Goal: Entertainment & Leisure: Consume media (video, audio)

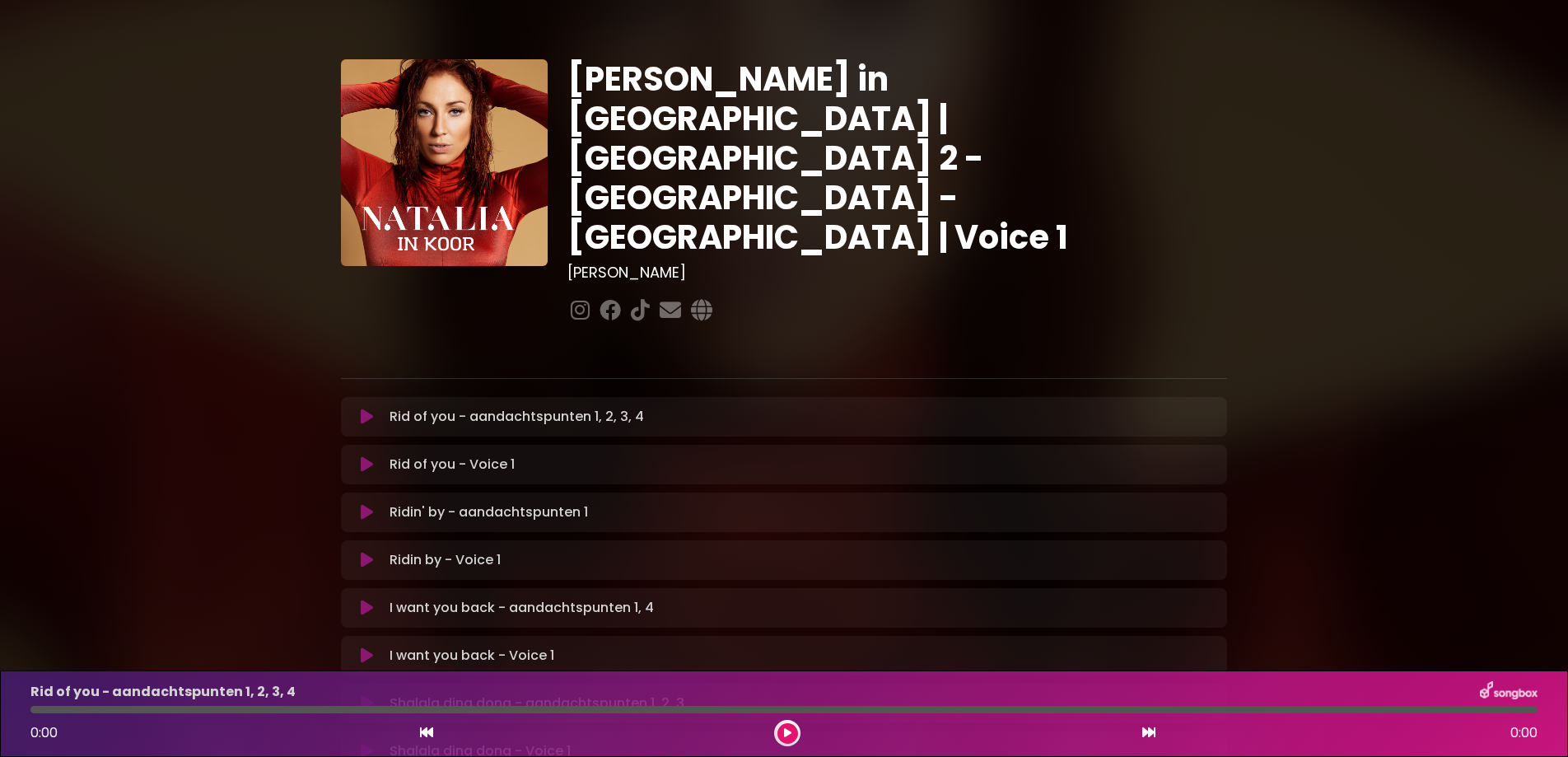
click at [361, 408] on icon at bounding box center [367, 416] width 13 height 17
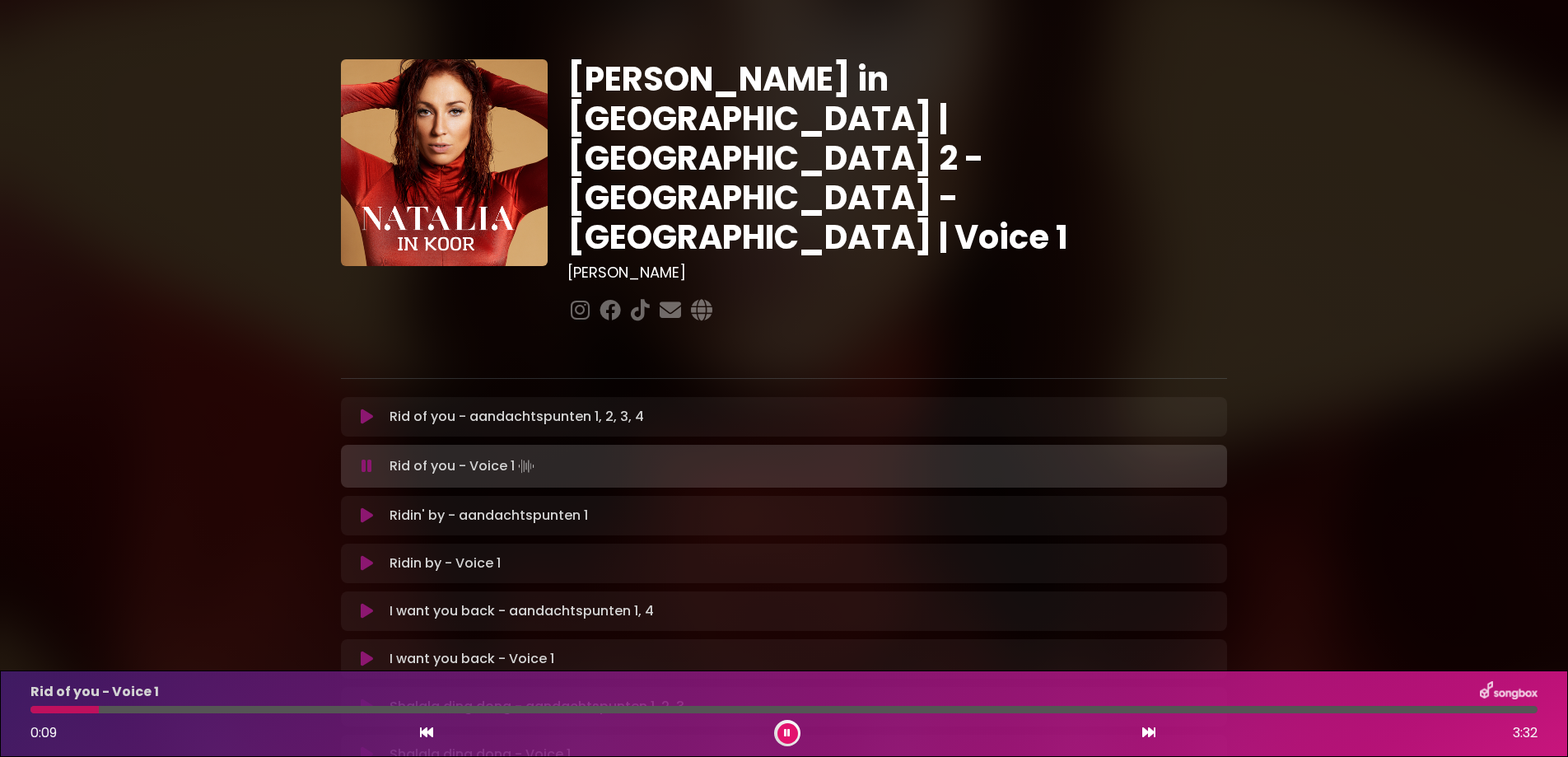
scroll to position [208, 0]
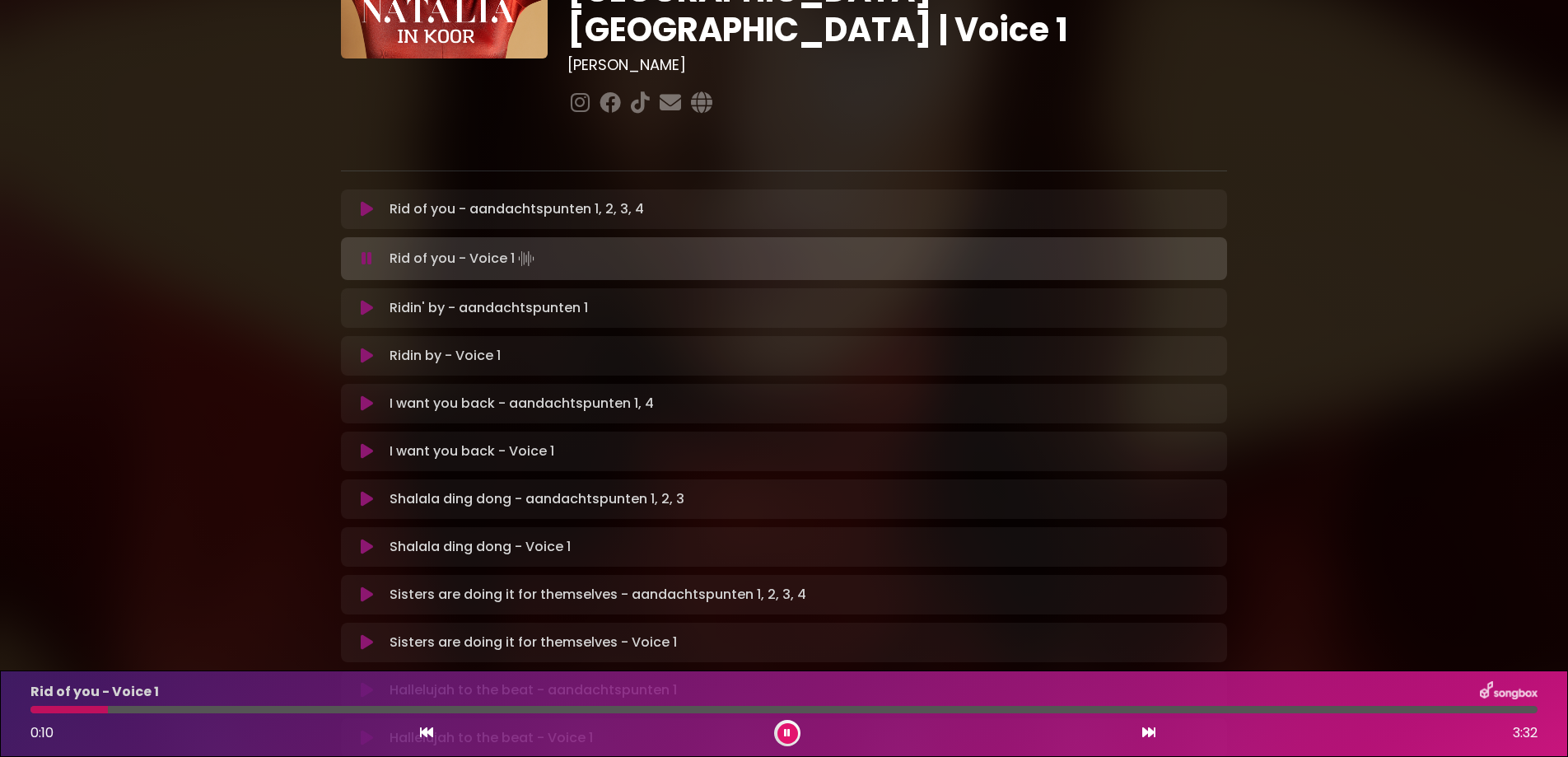
click at [409, 394] on p "I want you back - aandachtspunten 1, 4 Loading Track..." at bounding box center [522, 403] width 264 height 20
click at [350, 396] on button at bounding box center [366, 403] width 32 height 17
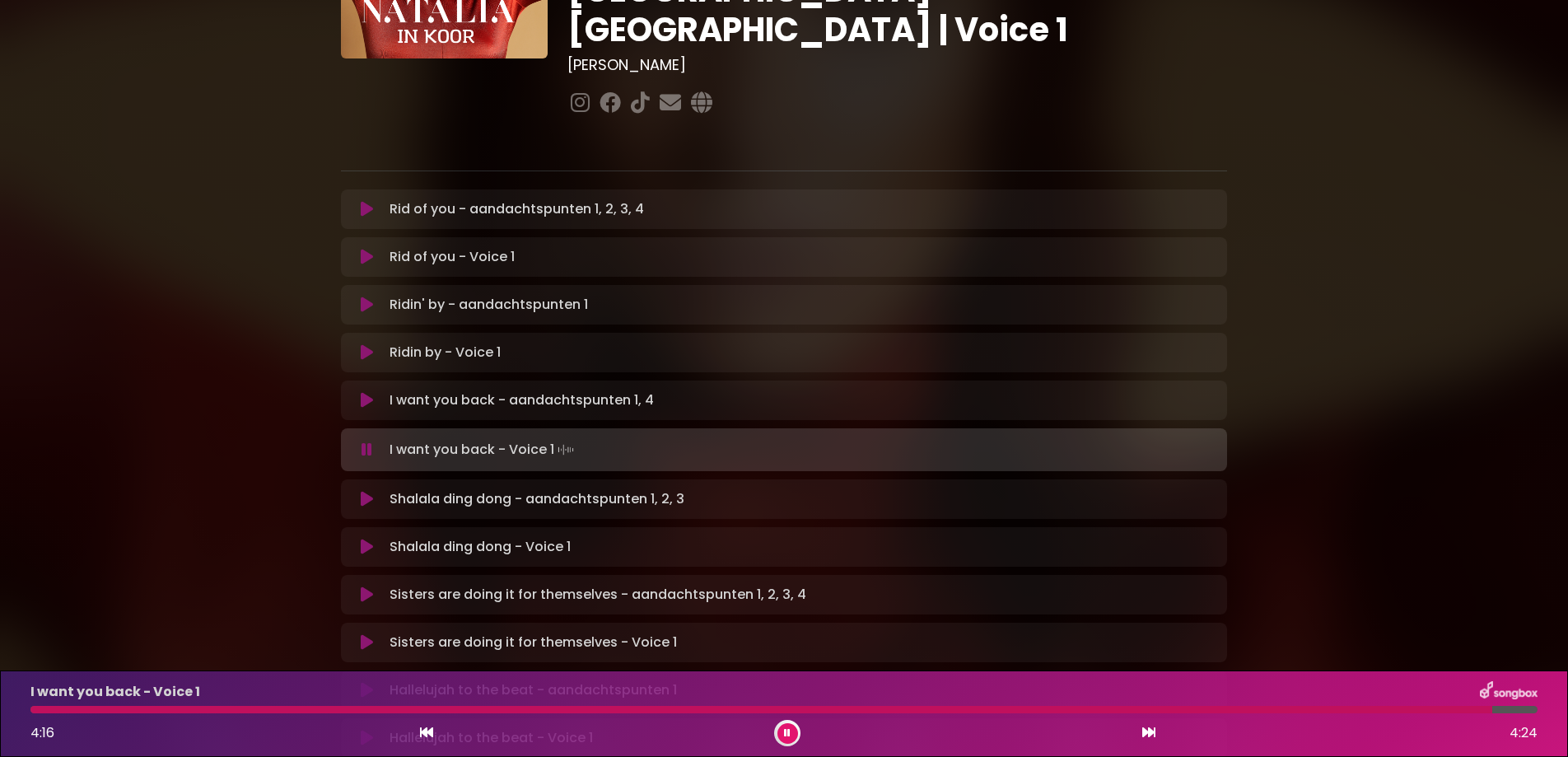
click at [361, 492] on icon at bounding box center [367, 499] width 13 height 17
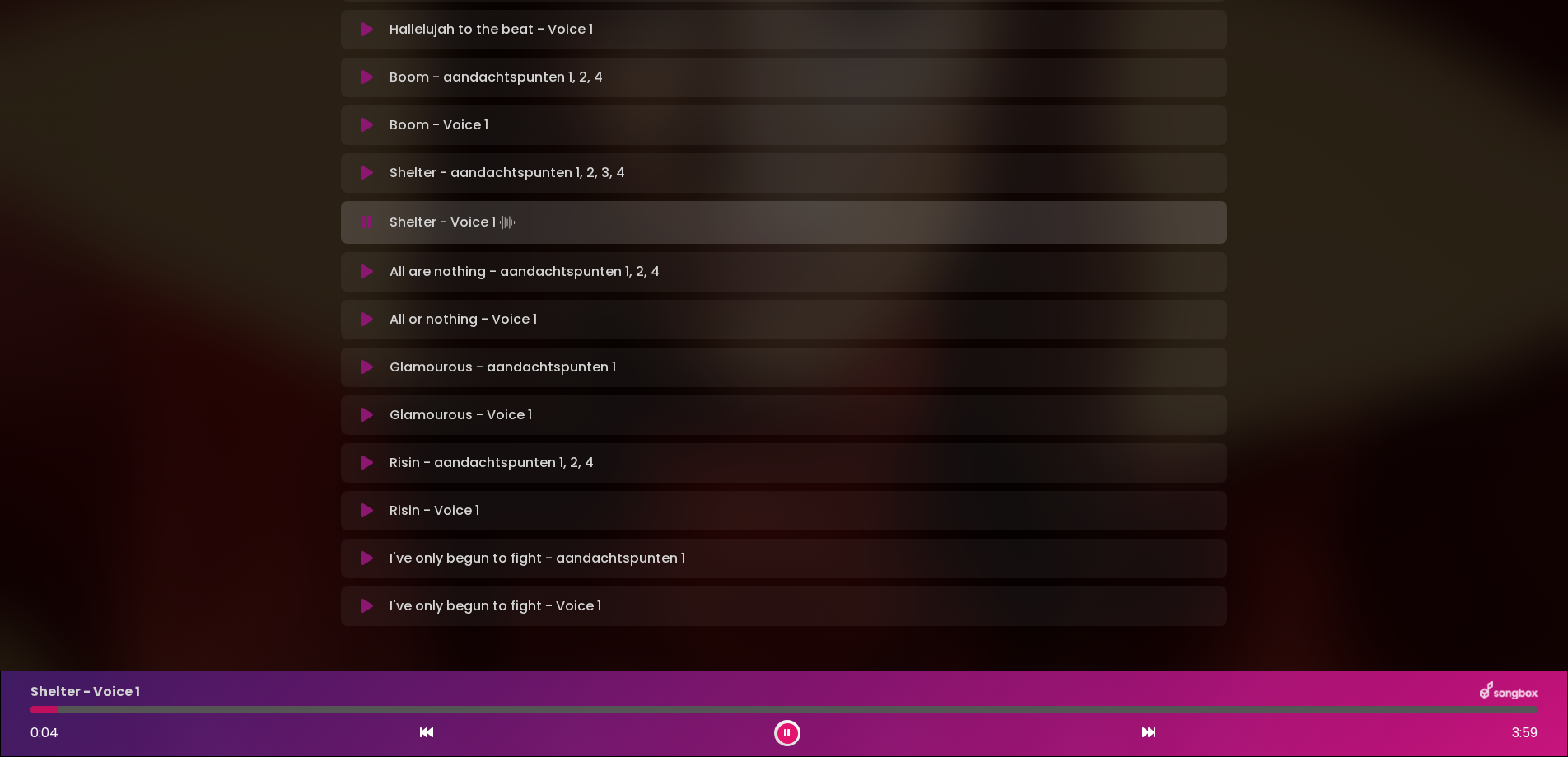
scroll to position [705, 0]
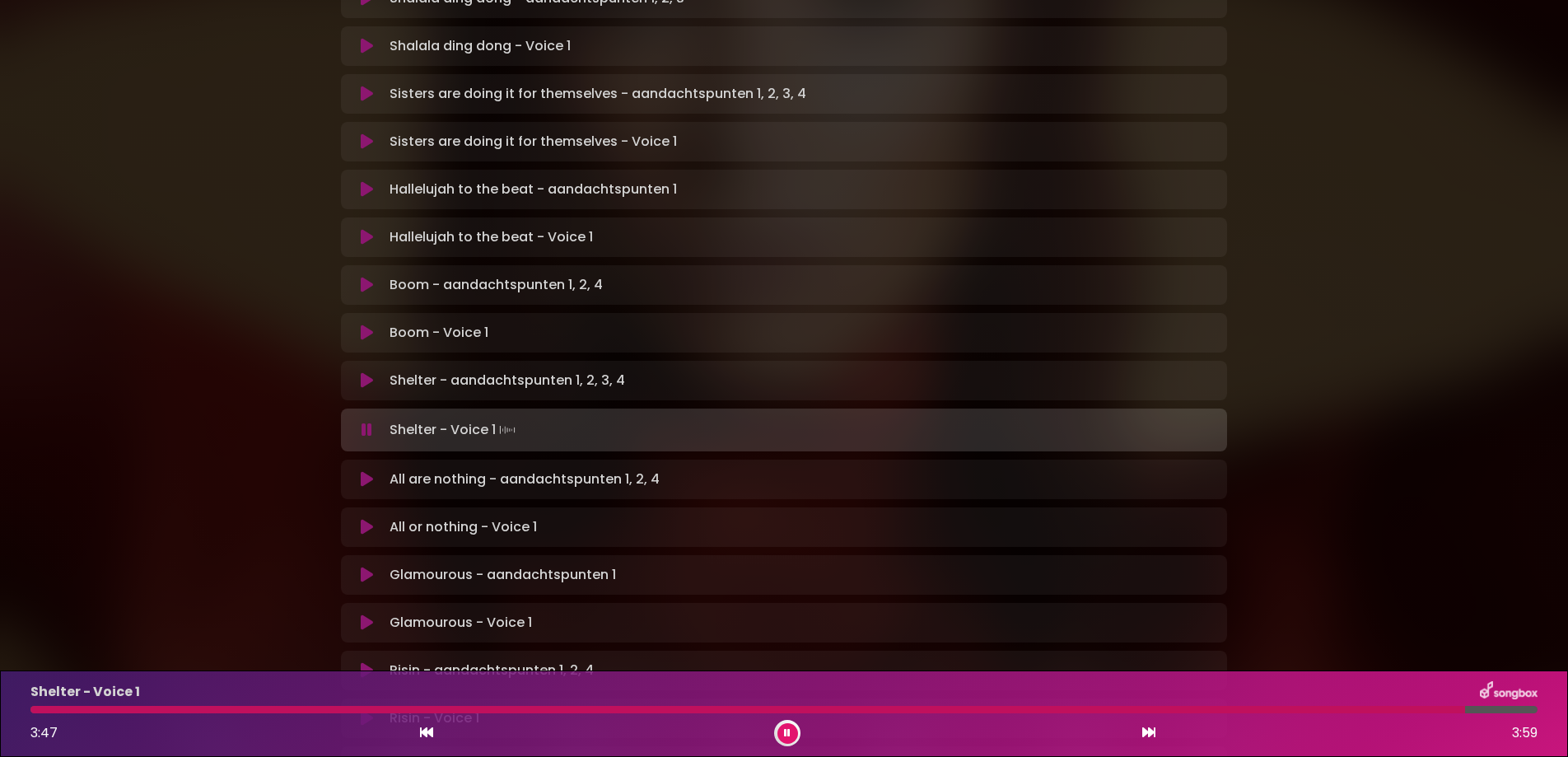
click at [361, 471] on icon at bounding box center [367, 479] width 13 height 17
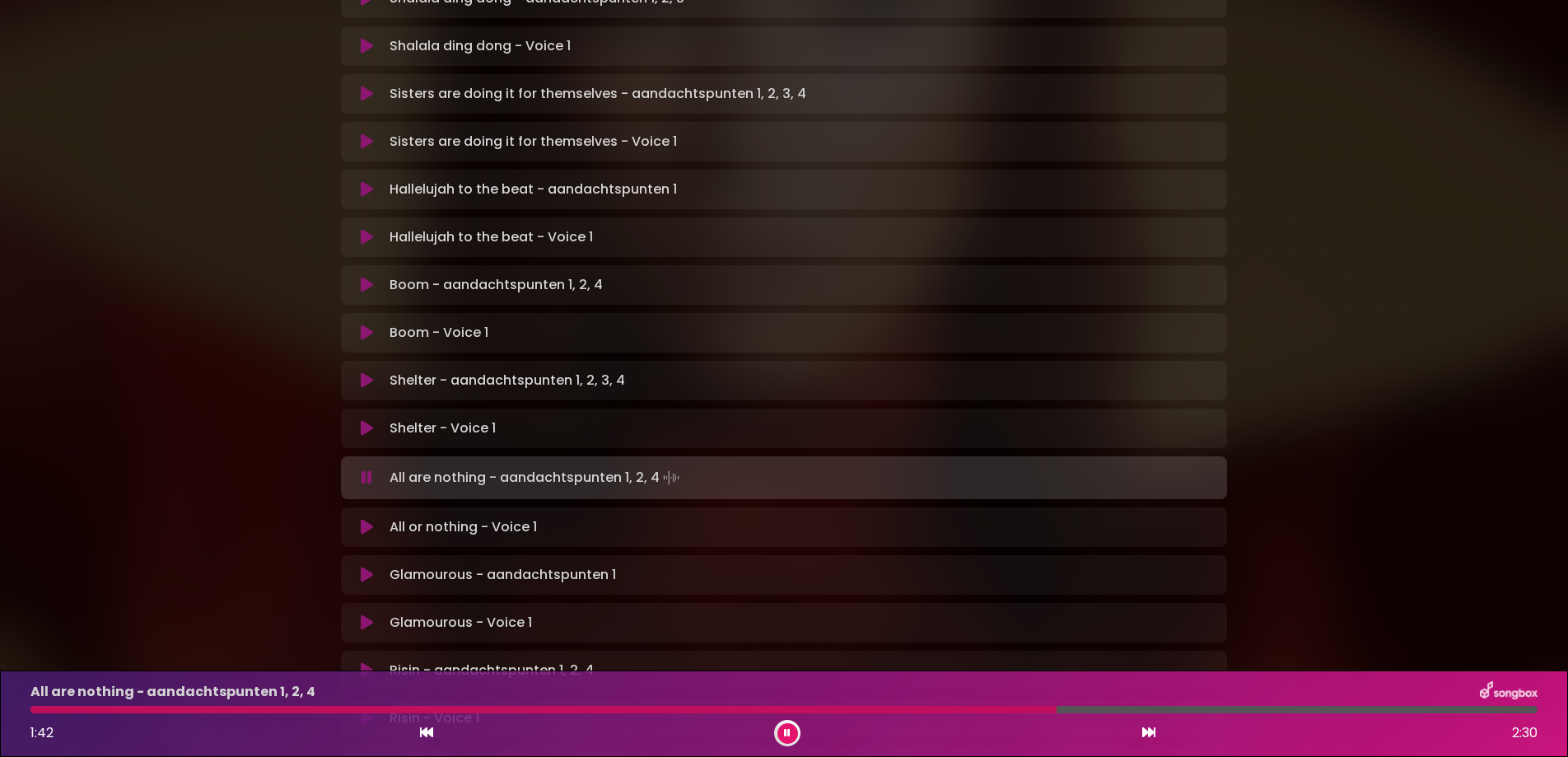
click at [361, 519] on icon at bounding box center [367, 527] width 13 height 17
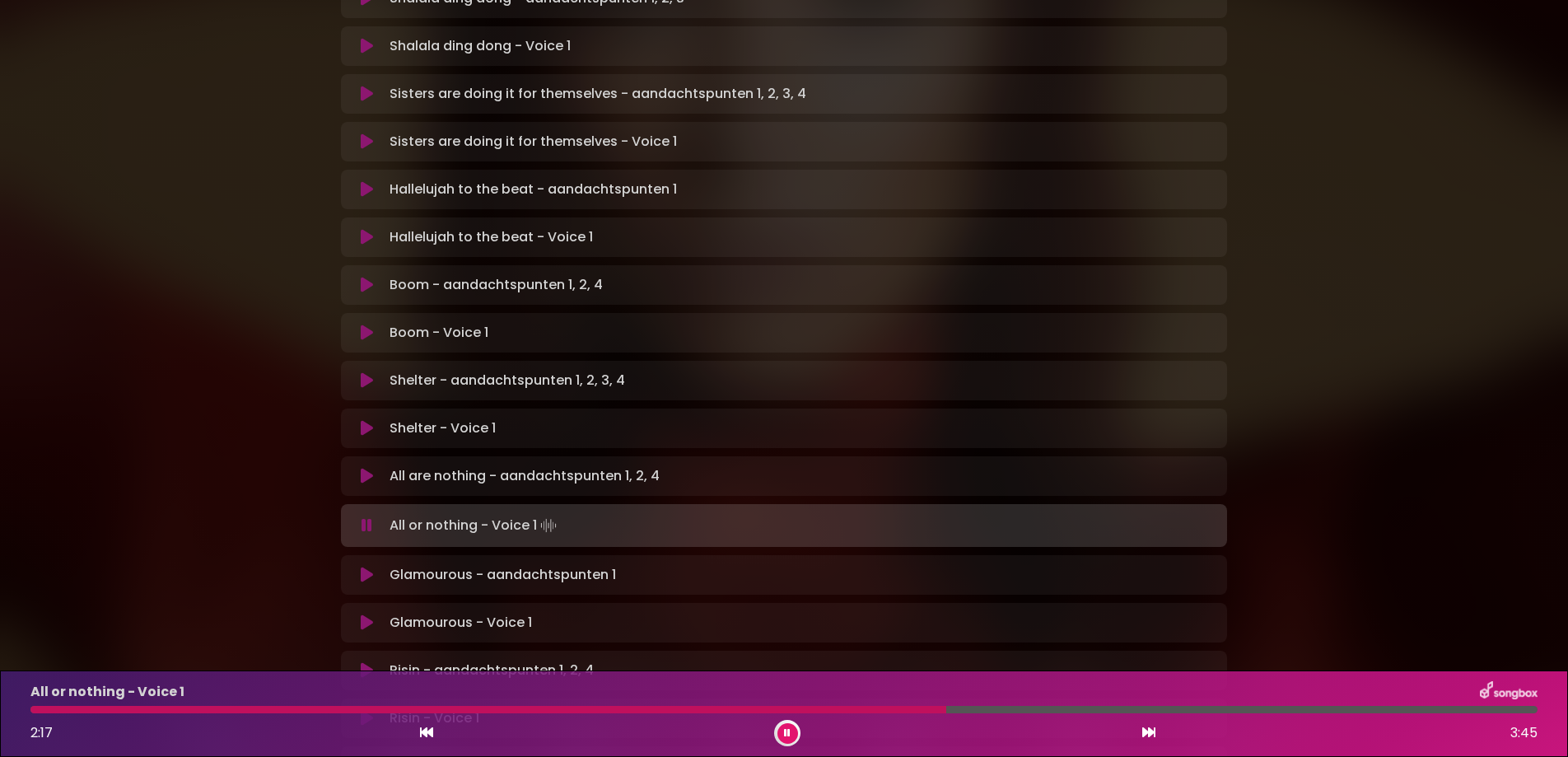
click at [361, 567] on icon at bounding box center [367, 575] width 13 height 17
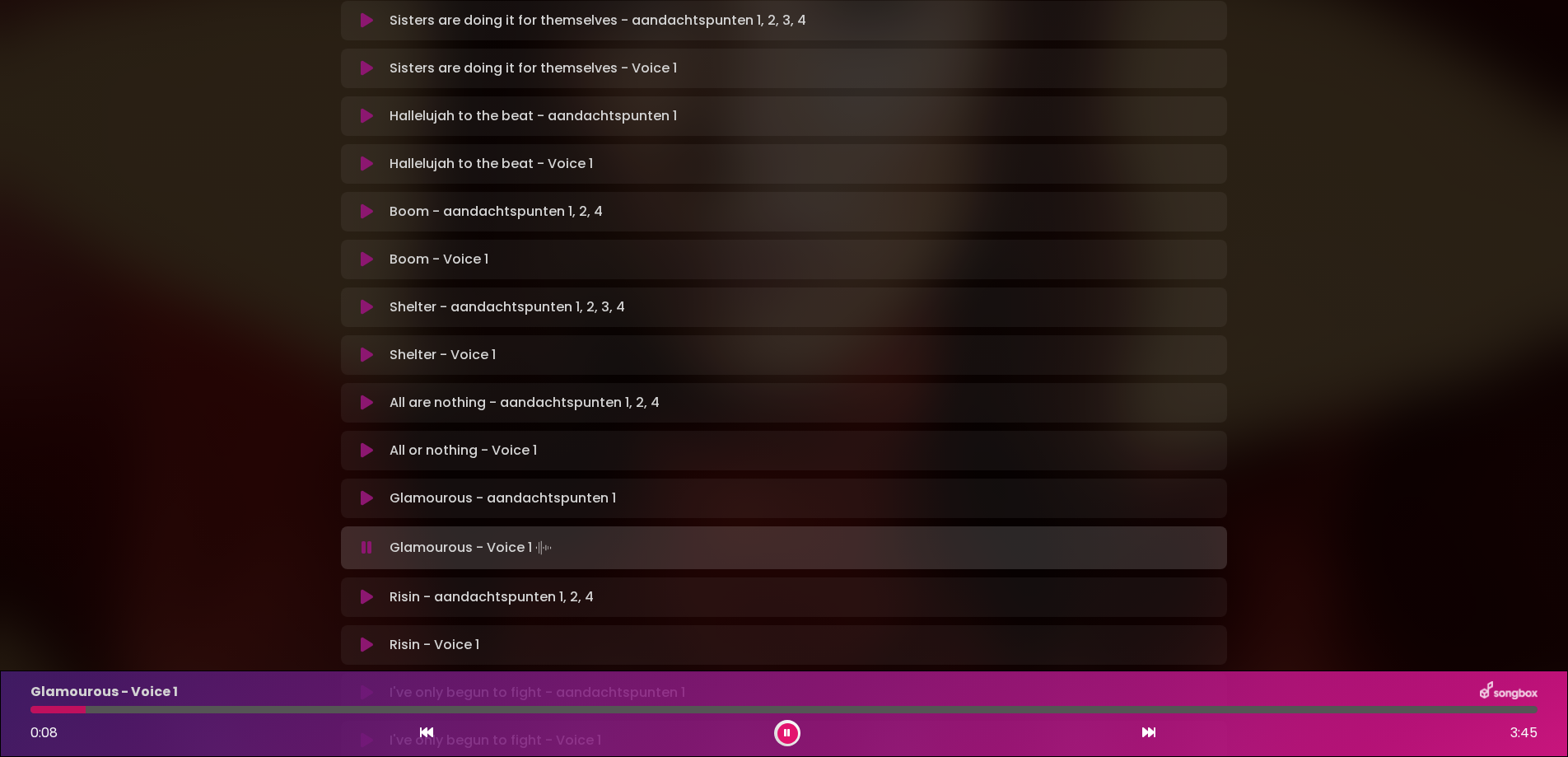
scroll to position [809, 0]
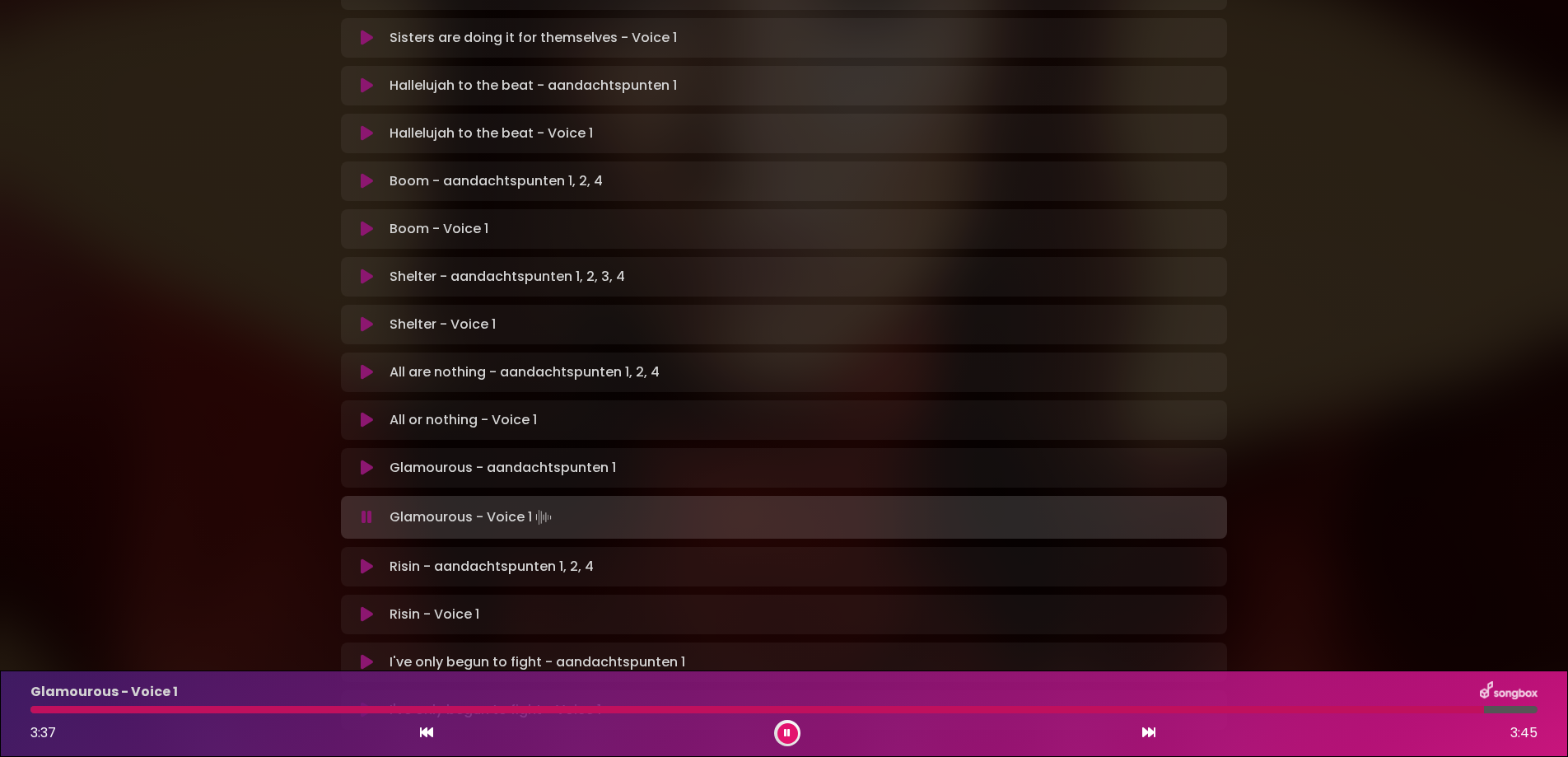
click at [424, 557] on p "Risin - aandachtspunten 1, 2, 4 Loading Track..." at bounding box center [491, 567] width 205 height 20
click at [361, 559] on icon at bounding box center [367, 567] width 13 height 17
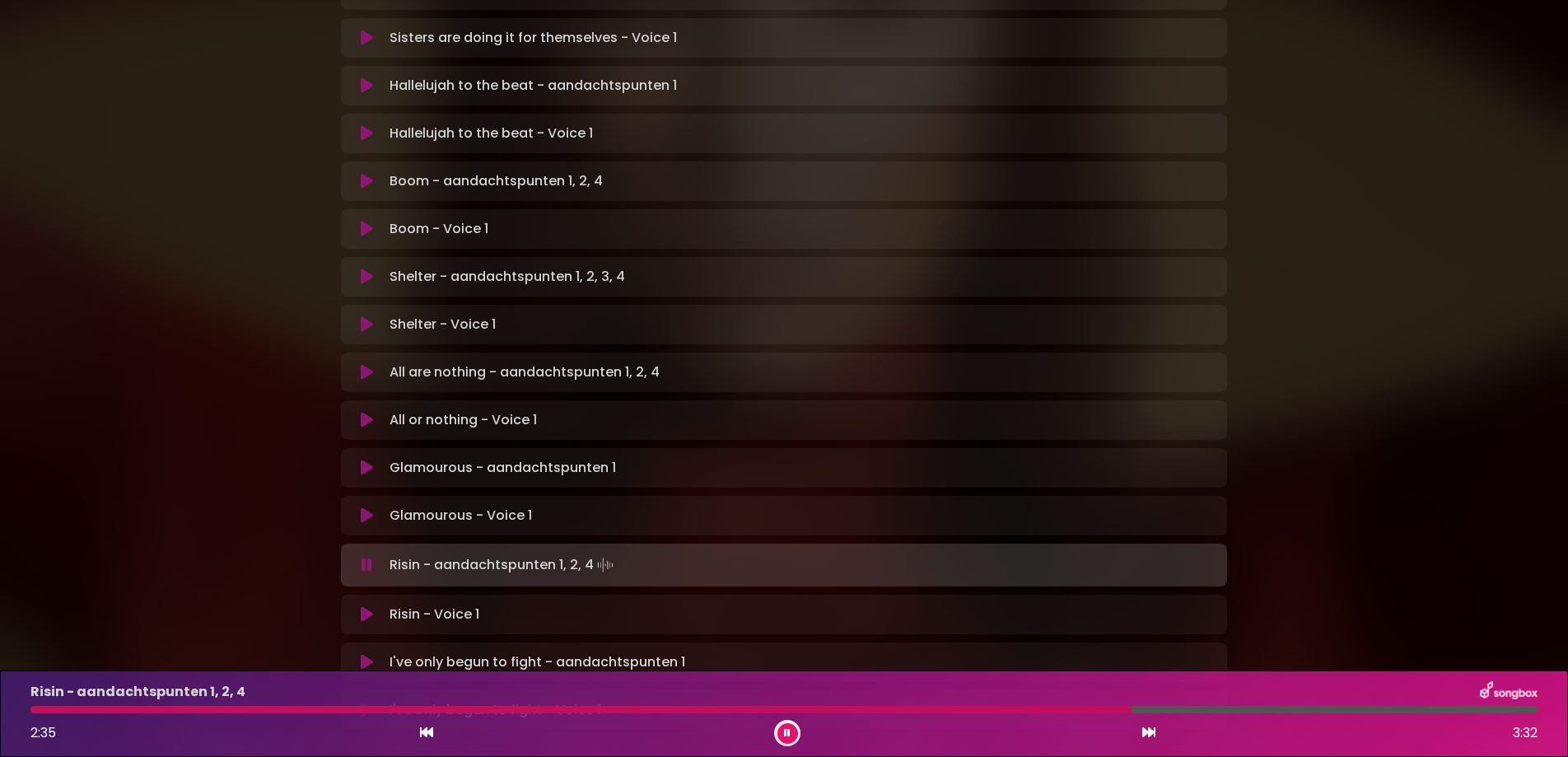
click at [1244, 709] on div at bounding box center [784, 710] width 1507 height 8
click at [1341, 710] on div at bounding box center [784, 710] width 1507 height 8
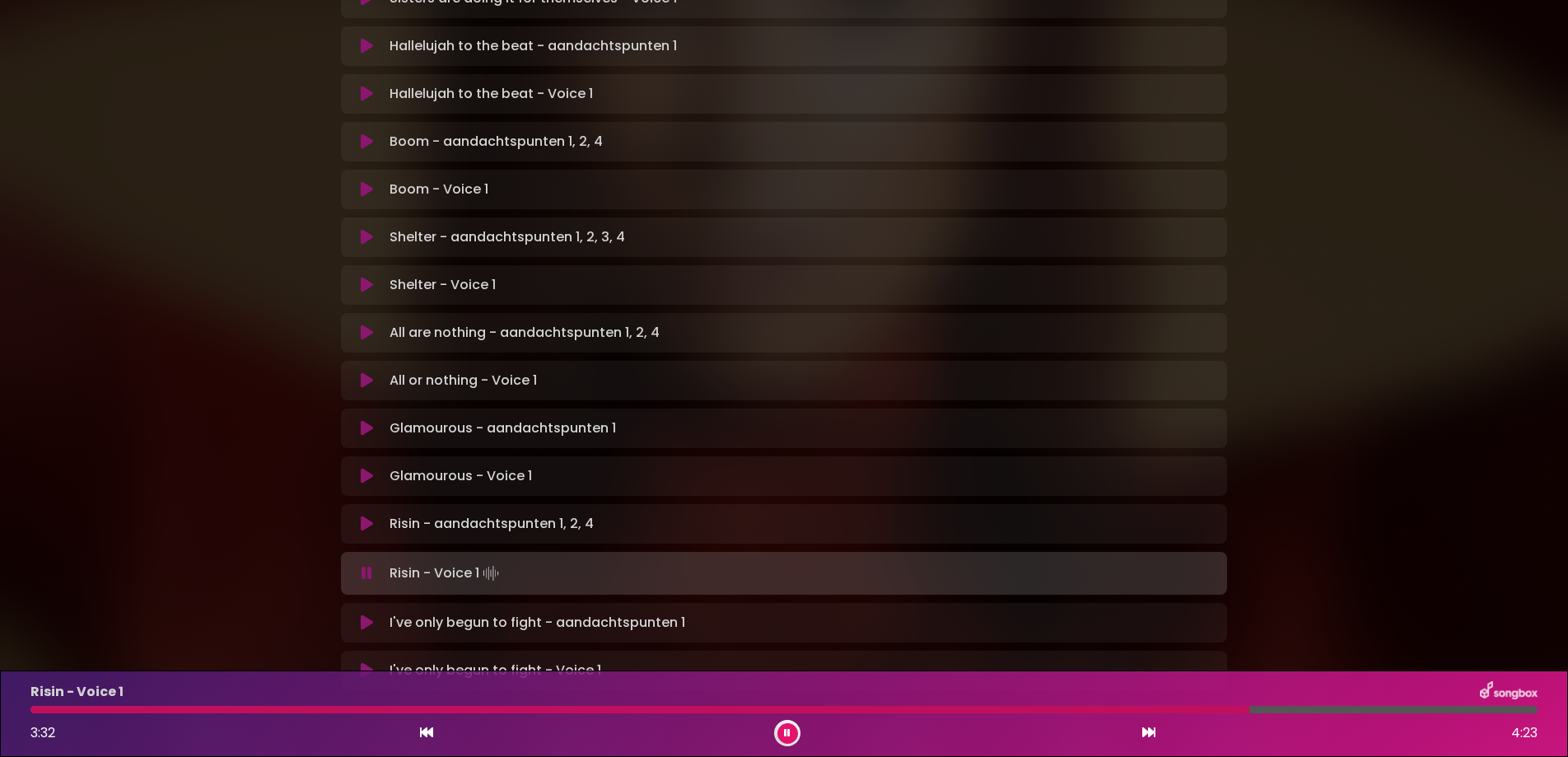
scroll to position [913, 0]
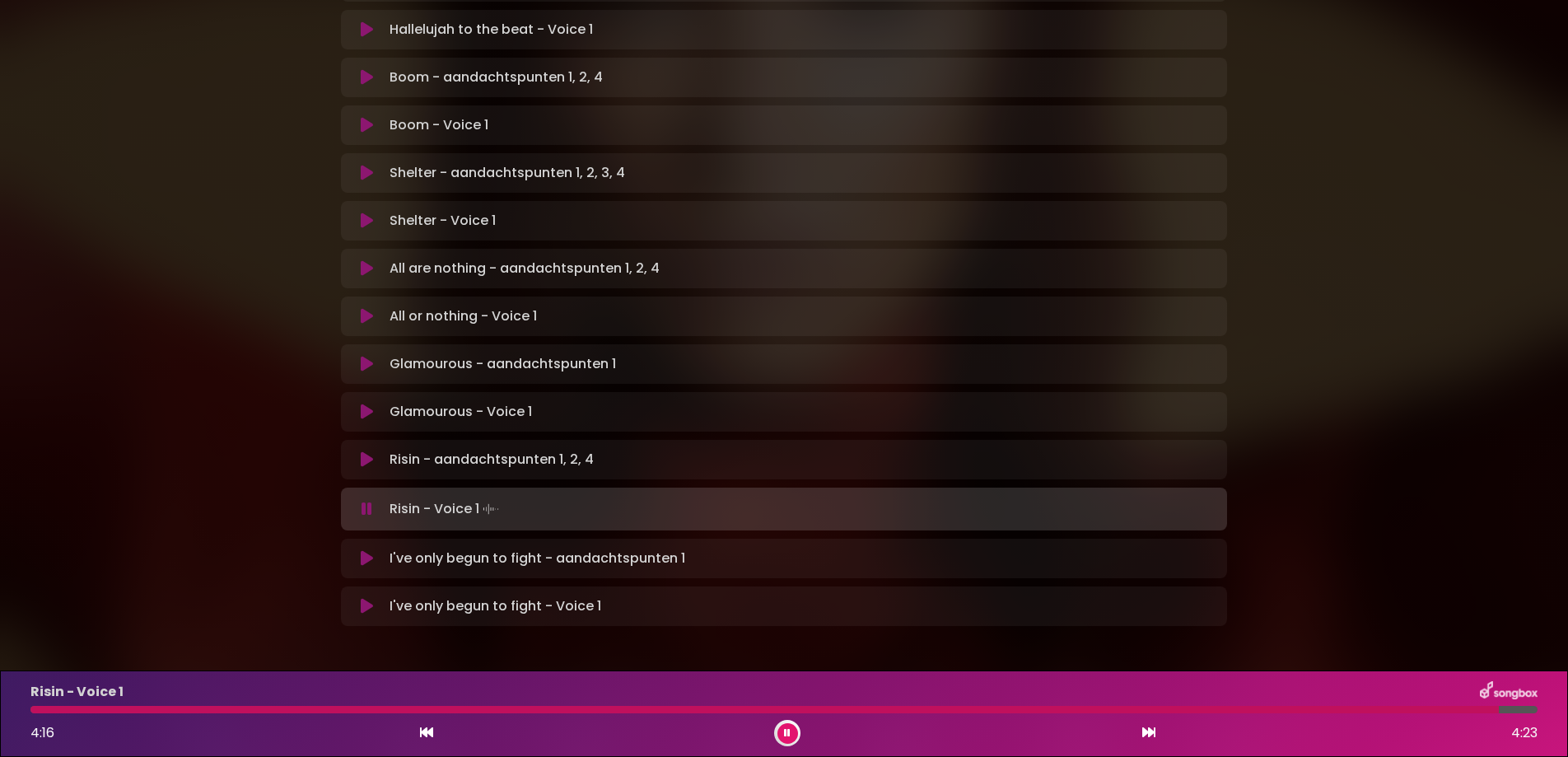
click at [352, 550] on button at bounding box center [366, 558] width 32 height 17
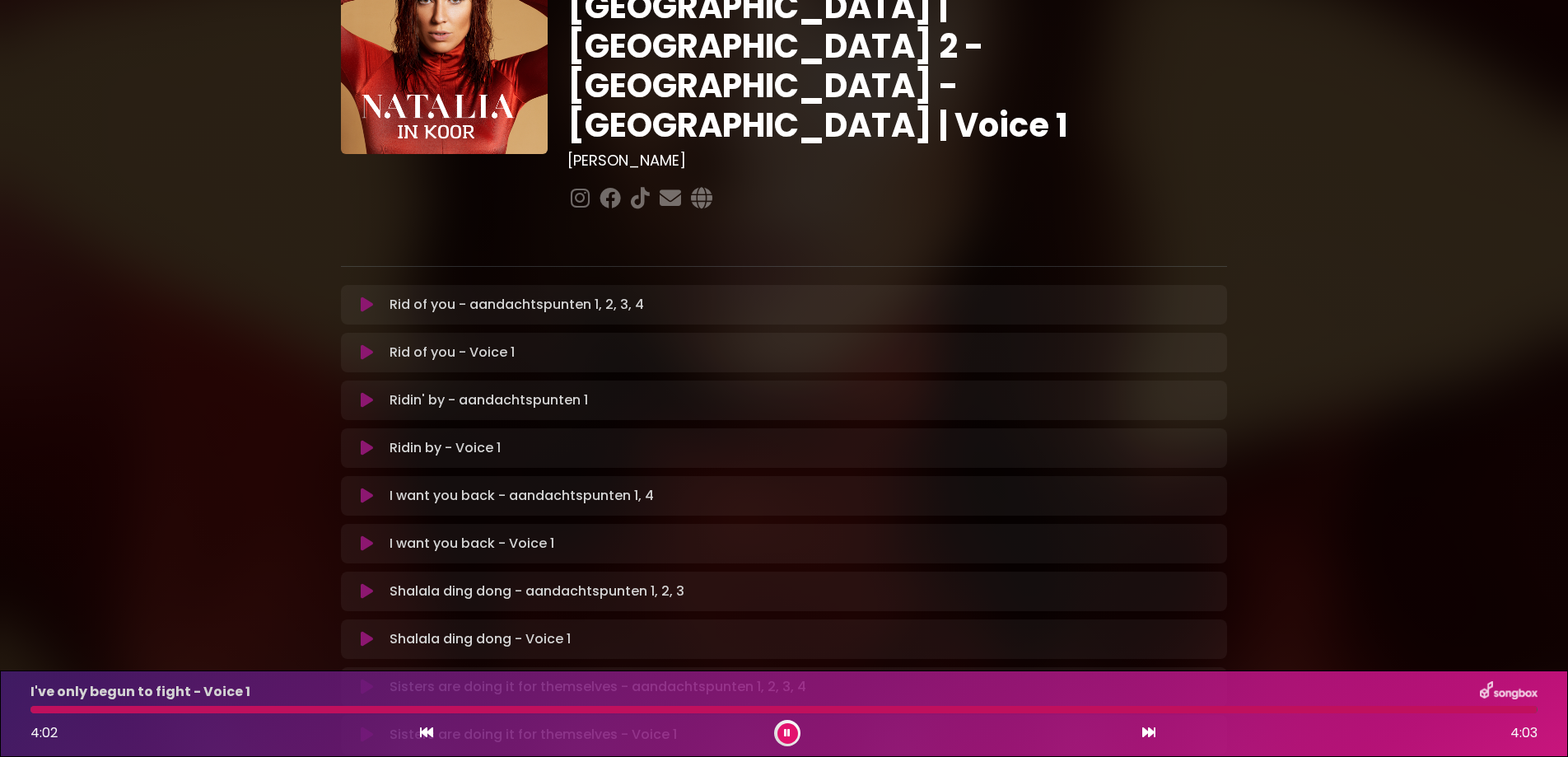
scroll to position [104, 0]
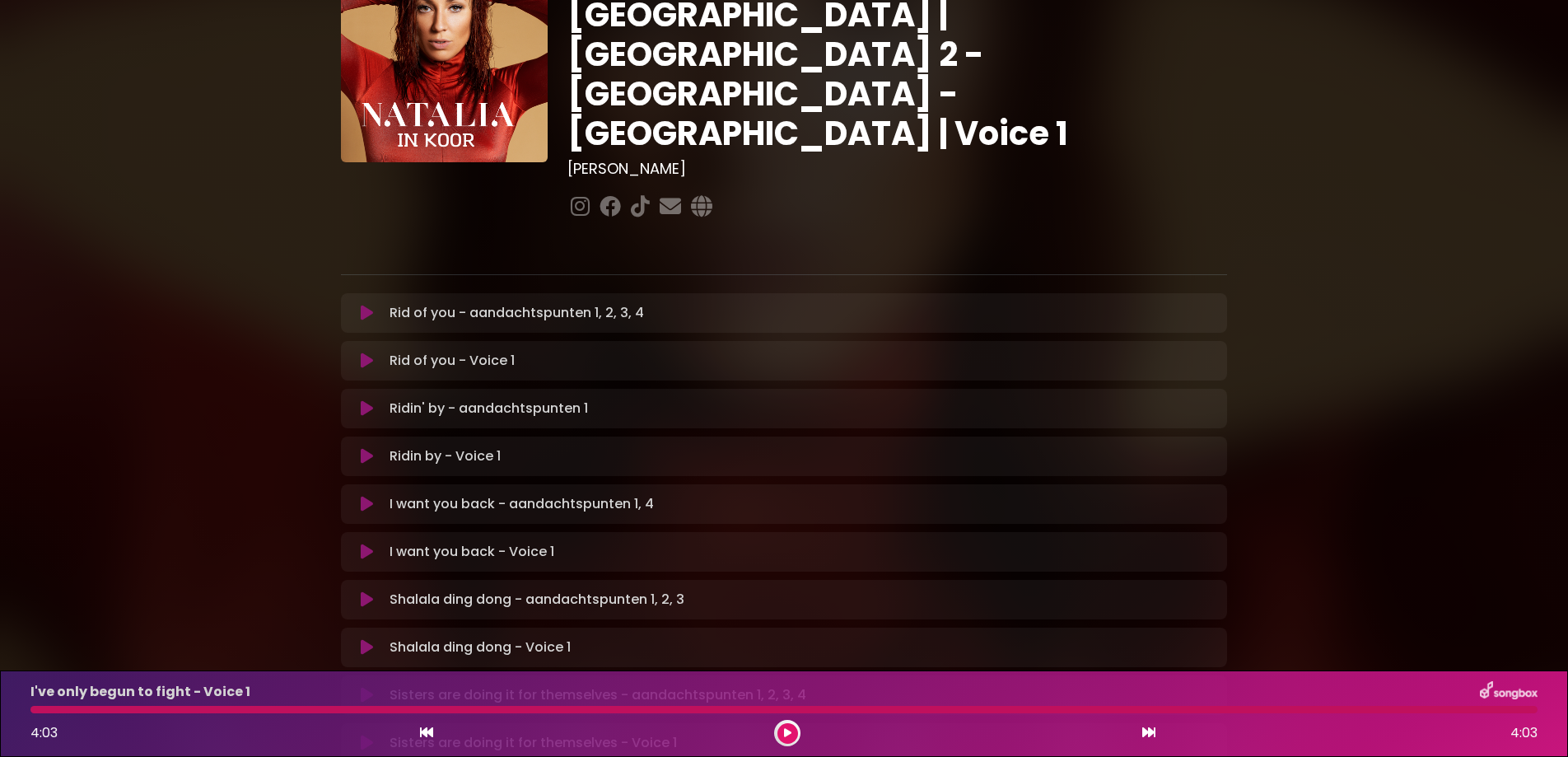
click at [361, 401] on icon at bounding box center [367, 408] width 13 height 17
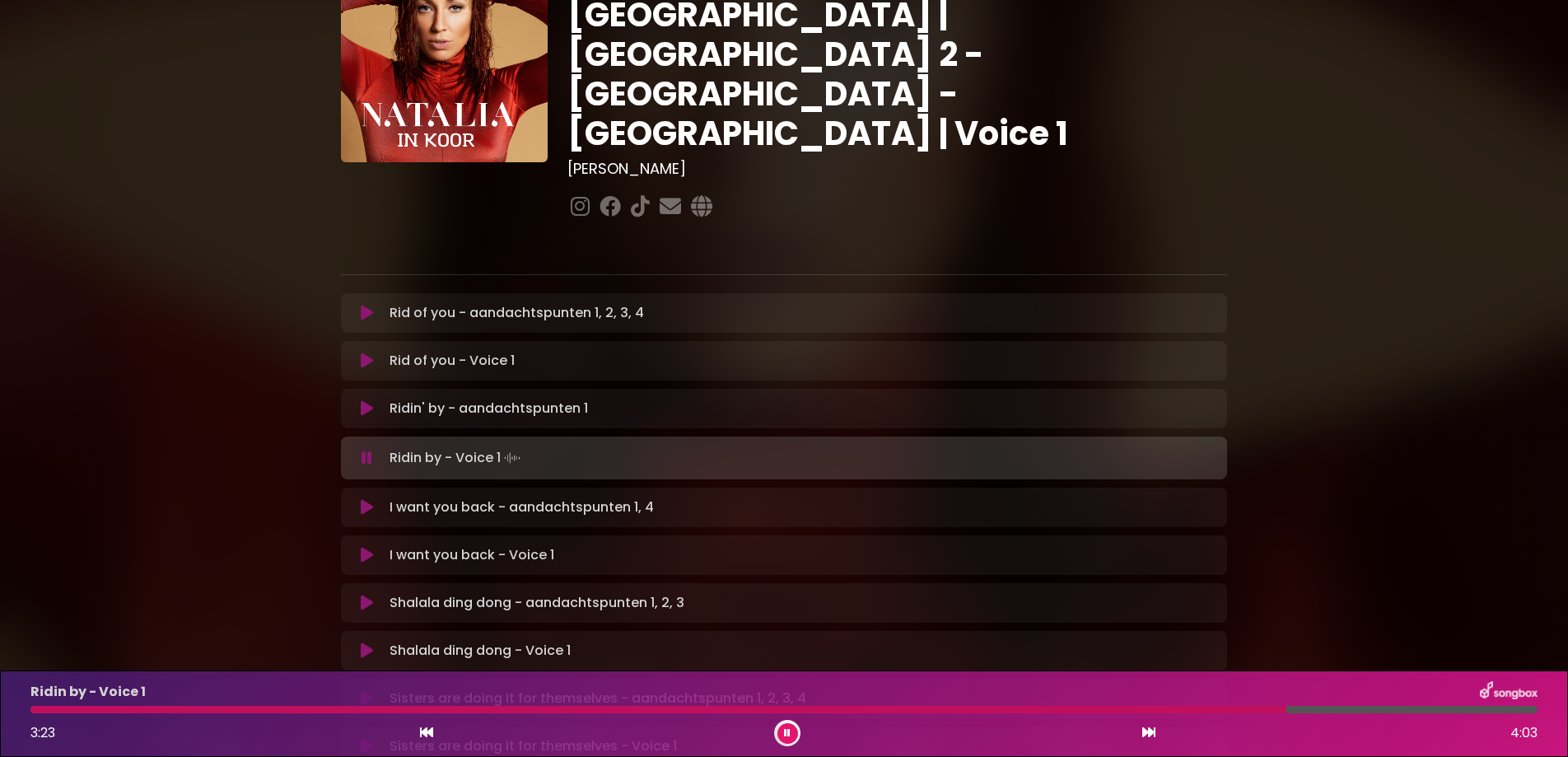
click at [365, 449] on icon at bounding box center [366, 457] width 11 height 17
